Goal: Information Seeking & Learning: Learn about a topic

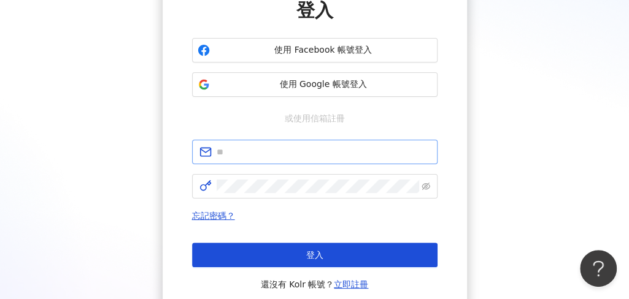
click at [251, 141] on span at bounding box center [314, 152] width 245 height 25
click at [238, 148] on input "text" at bounding box center [324, 152] width 214 height 14
paste input "**********"
type input "**********"
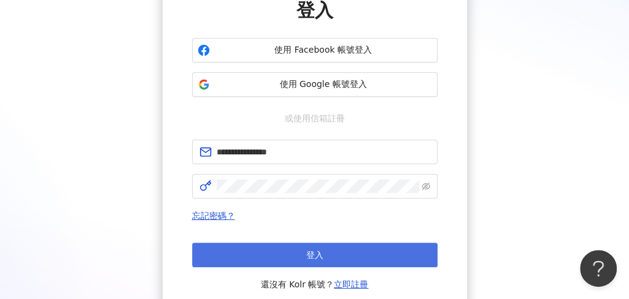
click at [330, 250] on button "登入" at bounding box center [314, 255] width 245 height 25
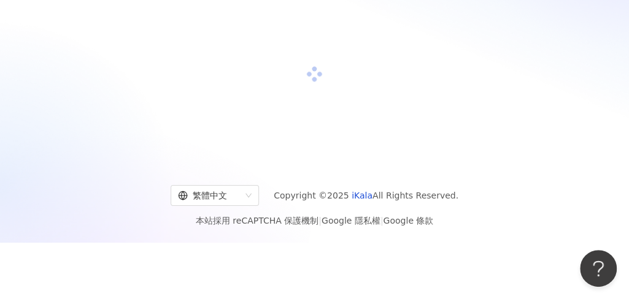
scroll to position [116, 0]
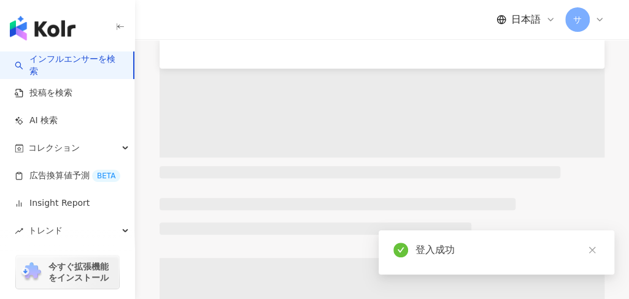
scroll to position [189, 0]
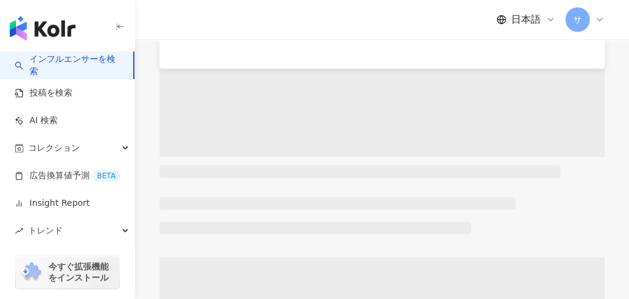
click at [521, 18] on span "日本語" at bounding box center [525, 20] width 29 height 14
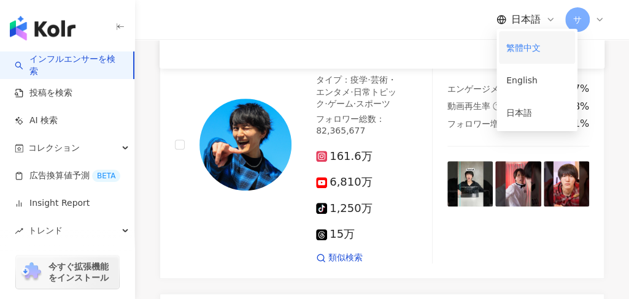
click at [516, 42] on div "繁體中文" at bounding box center [536, 47] width 61 height 21
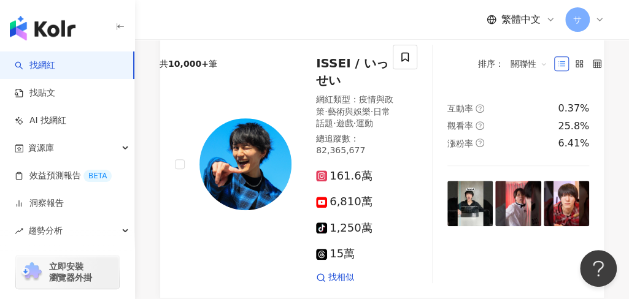
scroll to position [0, 0]
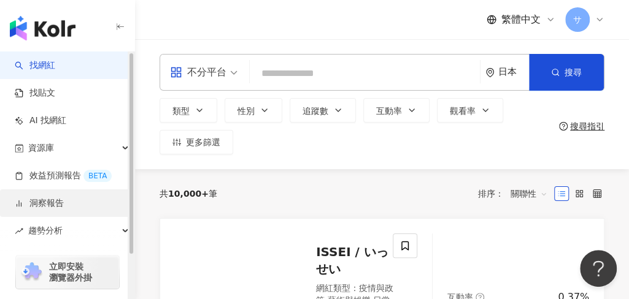
click at [64, 198] on link "洞察報告" at bounding box center [39, 204] width 49 height 12
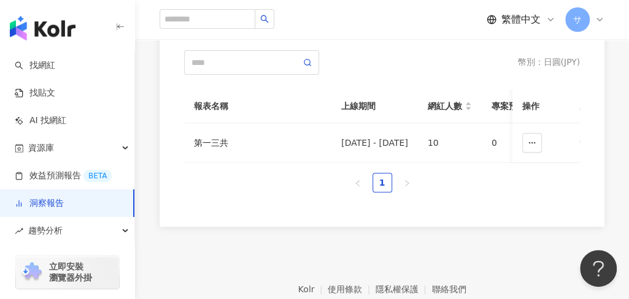
scroll to position [85, 0]
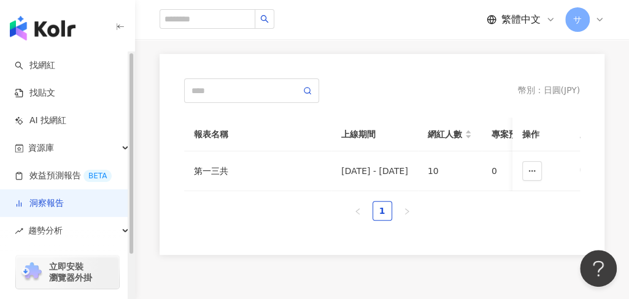
click at [79, 237] on div "立即安裝 瀏覽器外掛" at bounding box center [67, 265] width 135 height 69
click at [78, 225] on div "趨勢分析" at bounding box center [67, 231] width 134 height 28
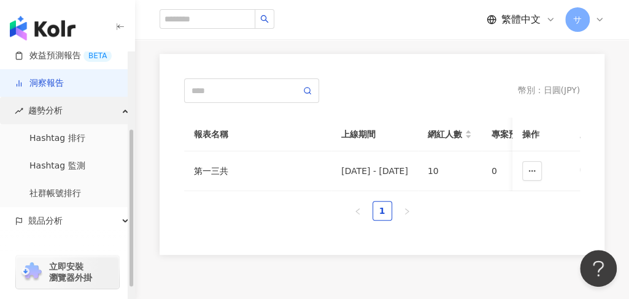
scroll to position [137, 0]
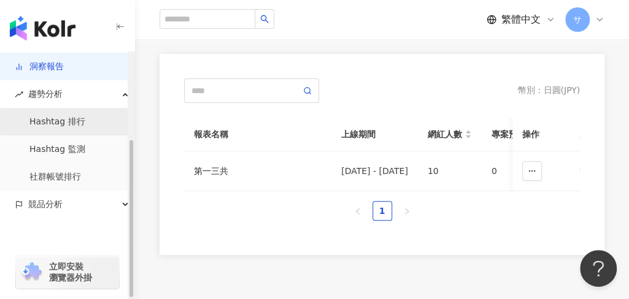
click at [71, 123] on link "Hashtag 排行" at bounding box center [57, 122] width 56 height 12
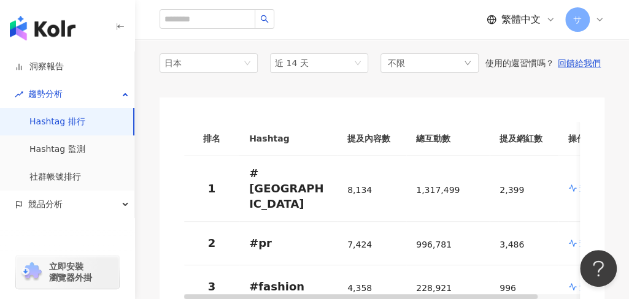
scroll to position [103, 0]
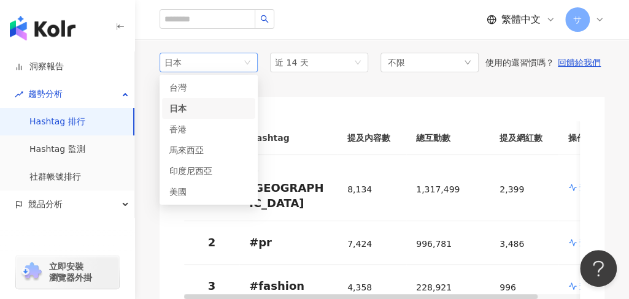
click at [231, 56] on span "日本" at bounding box center [208, 62] width 88 height 18
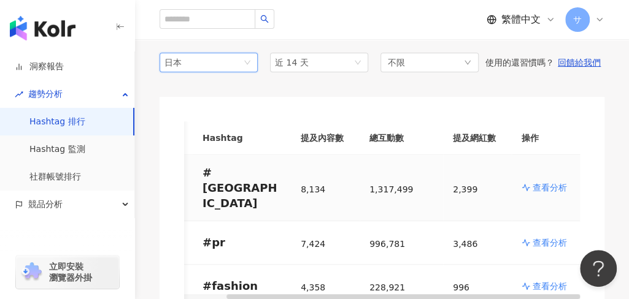
scroll to position [0, 47]
click at [542, 182] on p "查看分析" at bounding box center [549, 188] width 34 height 12
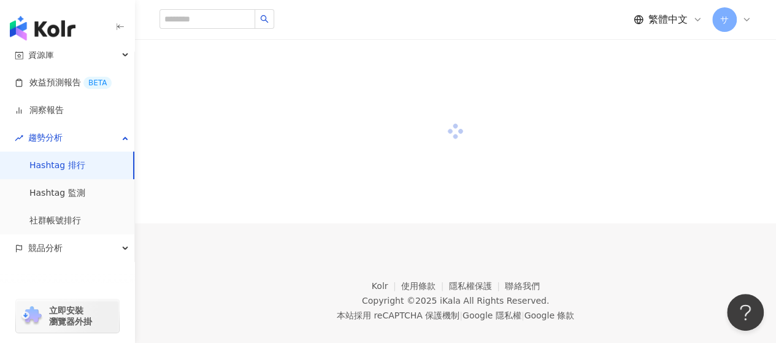
scroll to position [93, 0]
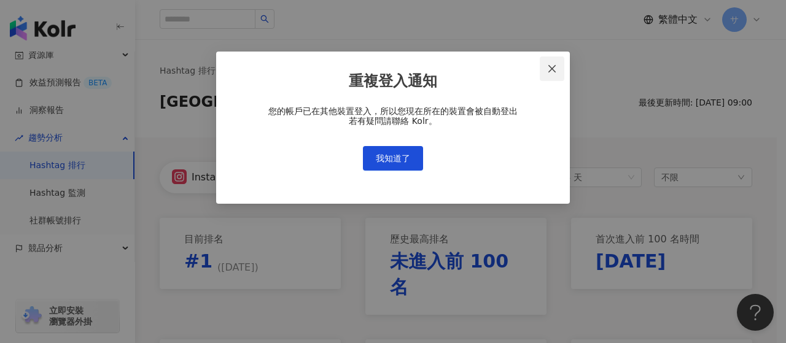
click at [551, 71] on icon "close" at bounding box center [552, 69] width 10 height 10
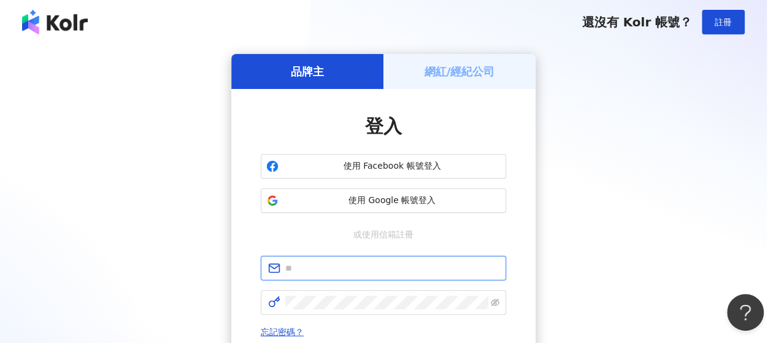
type input "**********"
